Goal: Task Accomplishment & Management: Use online tool/utility

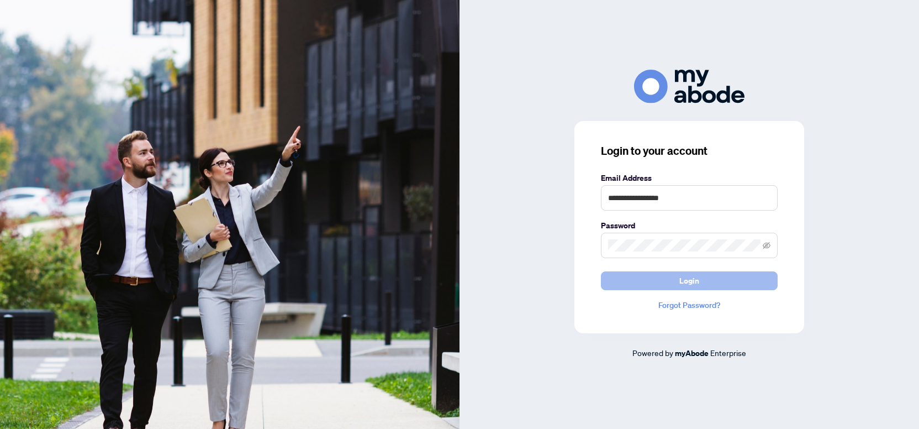
click at [663, 279] on button "Login" at bounding box center [689, 280] width 177 height 19
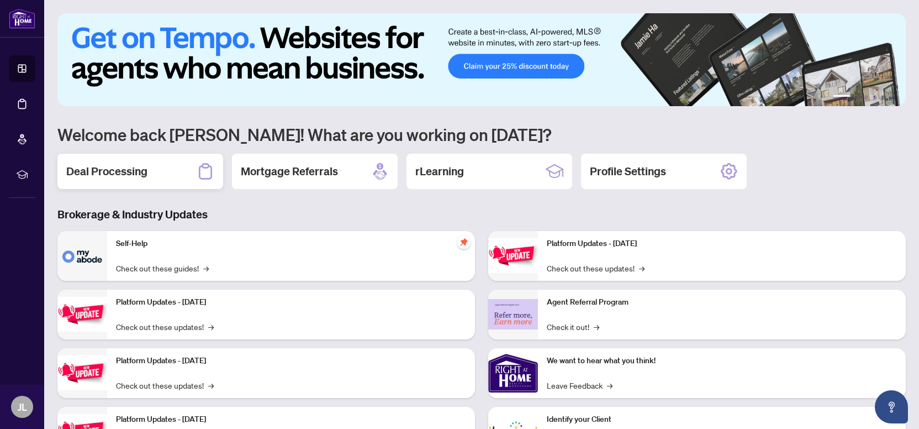
click at [130, 166] on h2 "Deal Processing" at bounding box center [106, 171] width 81 height 15
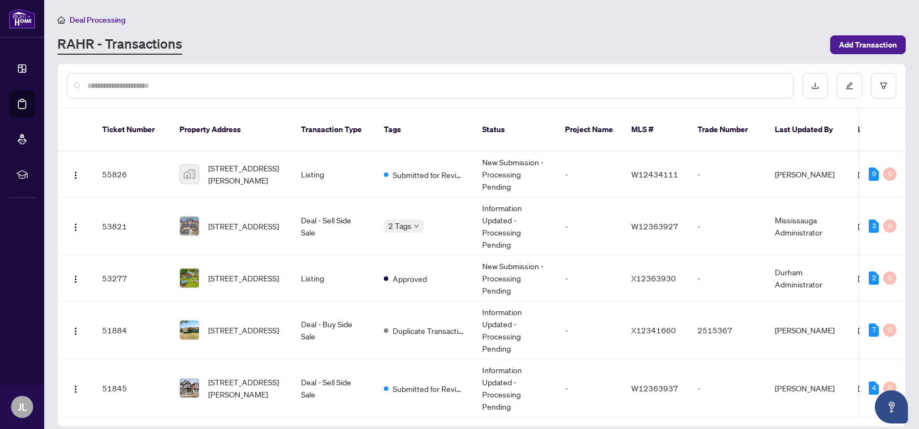
click at [203, 88] on input "text" at bounding box center [435, 86] width 697 height 12
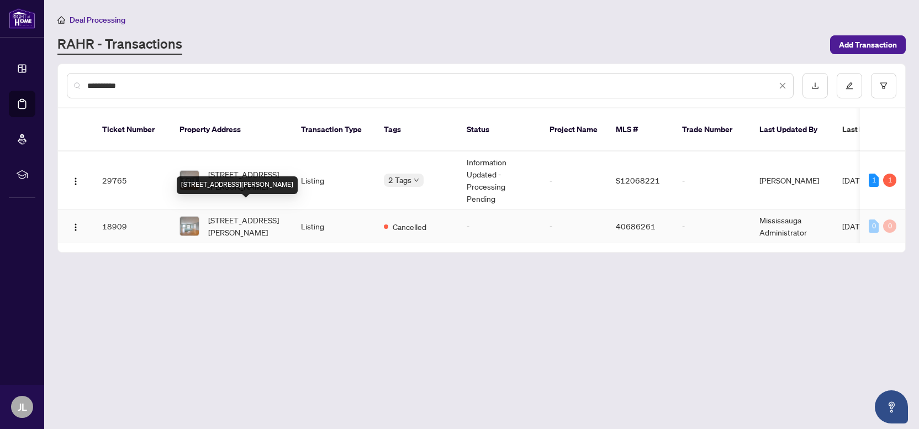
type input "**********"
click at [247, 176] on div "[STREET_ADDRESS][PERSON_NAME]" at bounding box center [237, 185] width 121 height 18
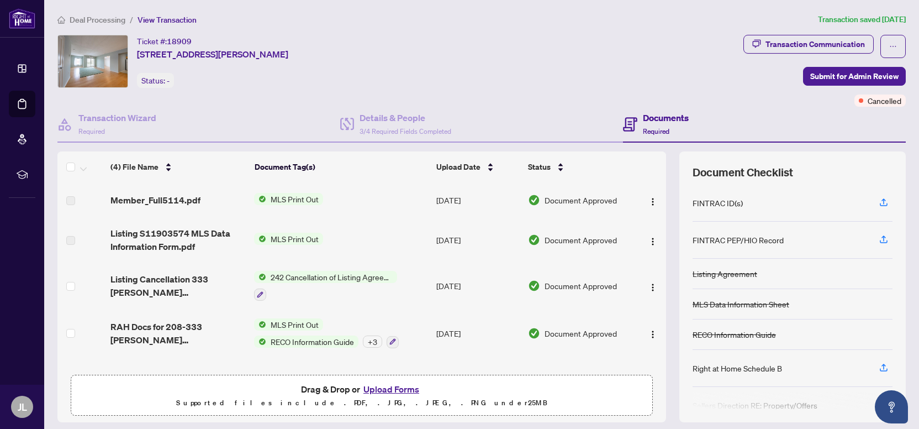
scroll to position [33, 0]
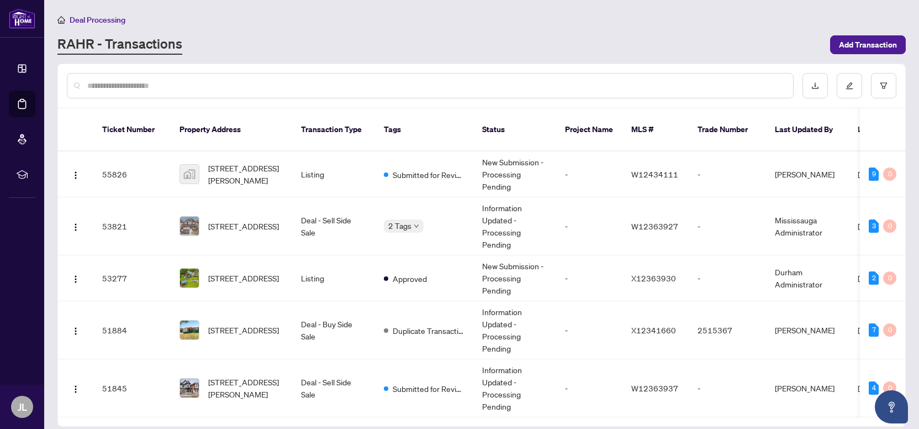
scroll to position [737, 0]
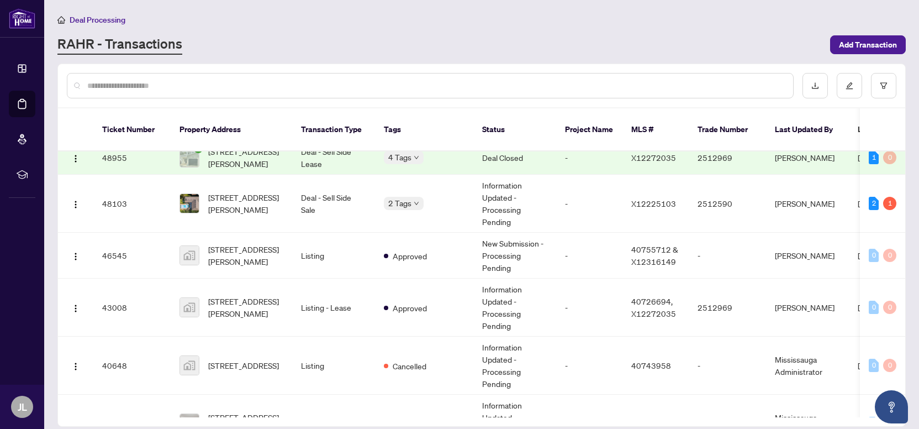
click at [207, 87] on input "text" at bounding box center [435, 86] width 697 height 12
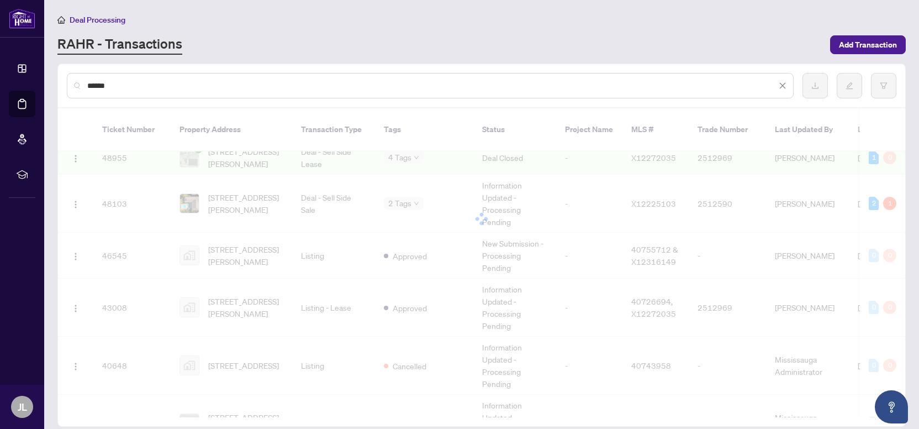
scroll to position [0, 0]
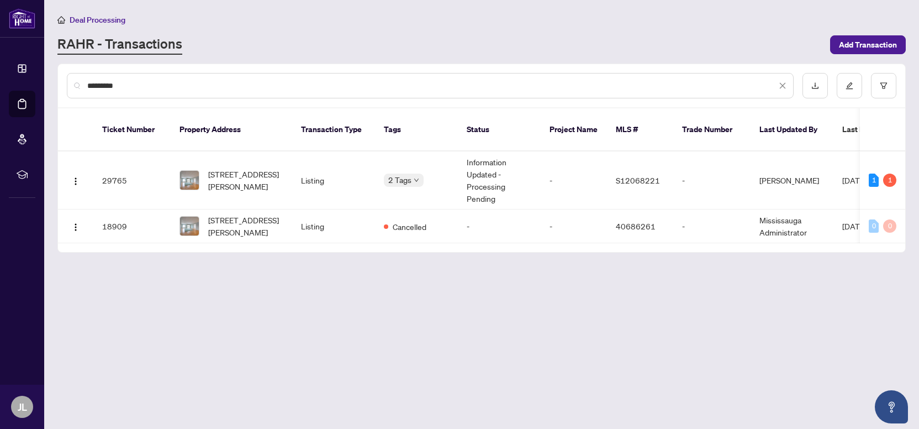
type input "**********"
click at [232, 168] on span "[STREET_ADDRESS][PERSON_NAME]" at bounding box center [245, 180] width 75 height 24
